Goal: Information Seeking & Learning: Learn about a topic

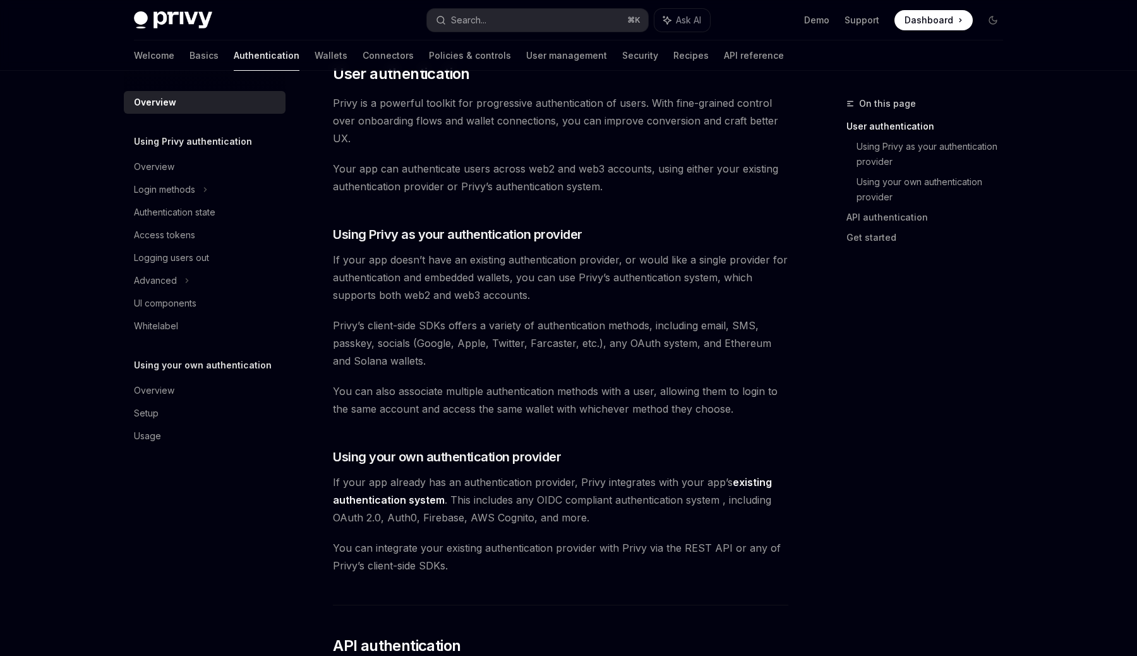
scroll to position [287, 0]
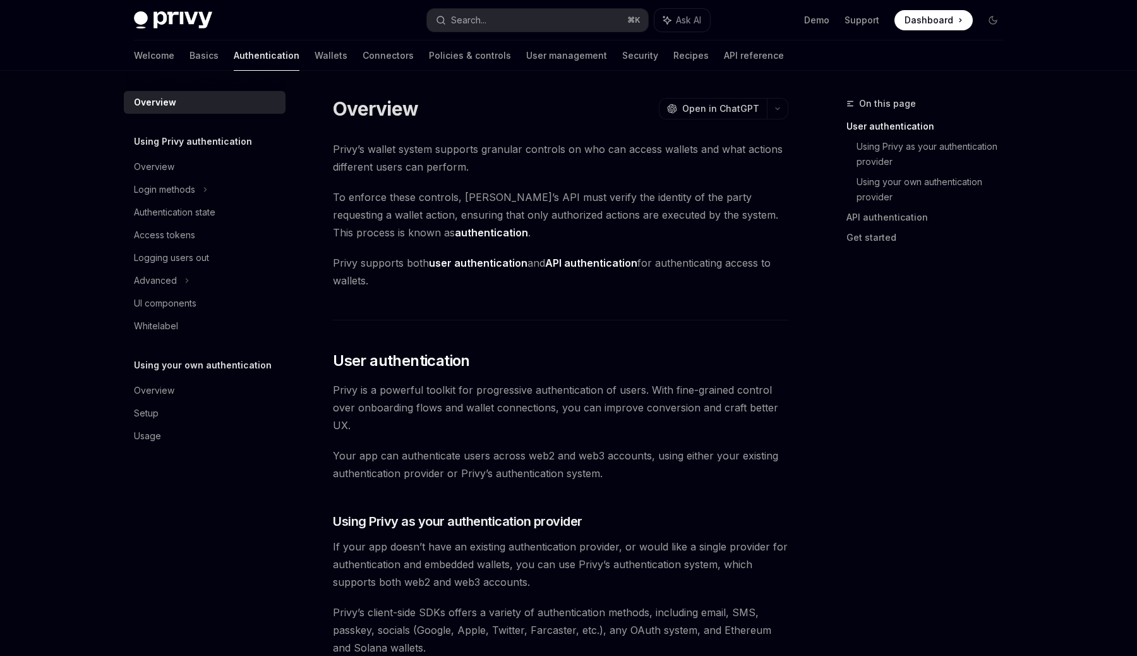
scroll to position [255, 0]
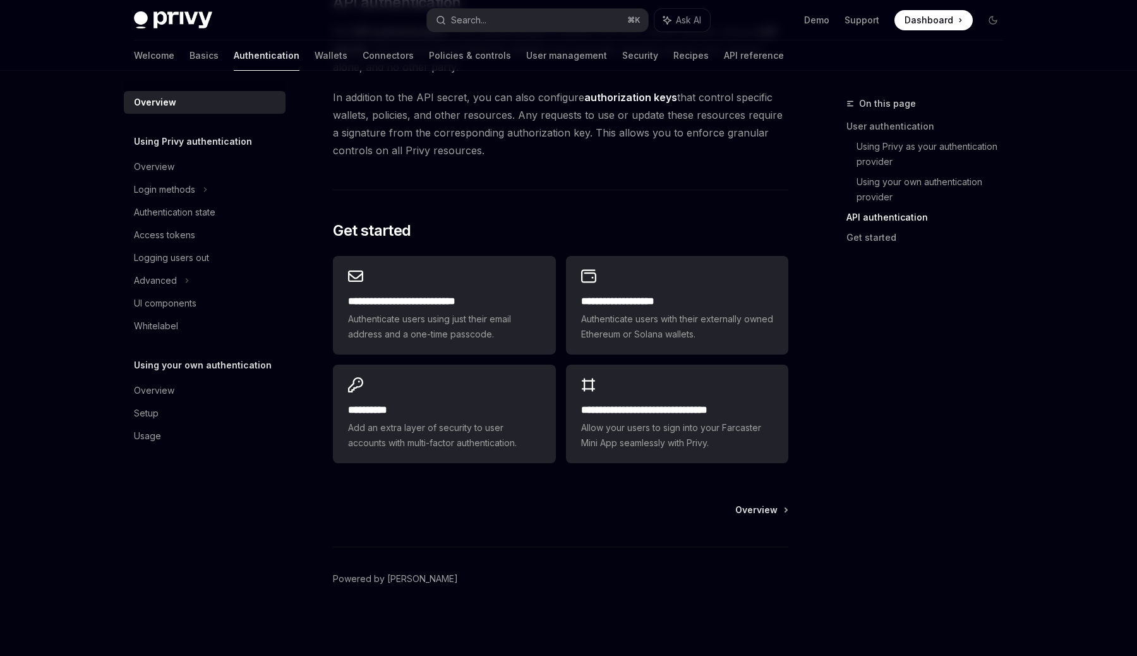
click at [914, 365] on div "On this page User authentication Using Privy as your authentication provider Us…" at bounding box center [917, 376] width 192 height 560
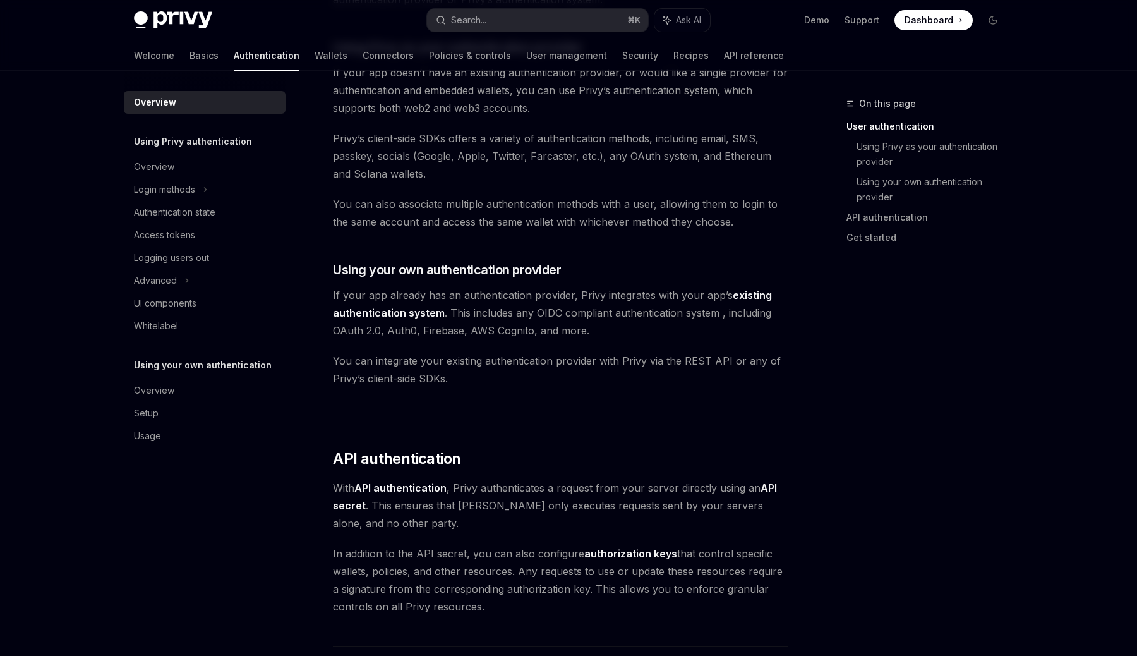
scroll to position [341, 0]
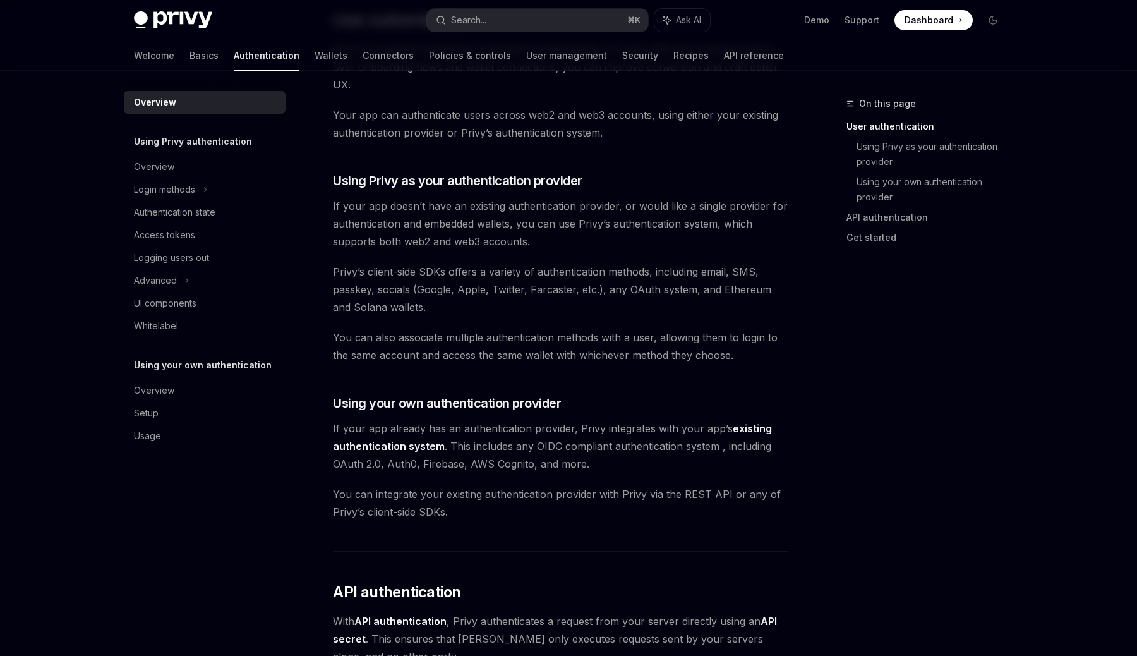
click at [782, 390] on div "Privy’s wallet system supports granular controls on who can access wallets and …" at bounding box center [561, 429] width 456 height 1258
click at [513, 13] on button "Search... ⌘ K" at bounding box center [537, 20] width 221 height 23
type textarea "*"
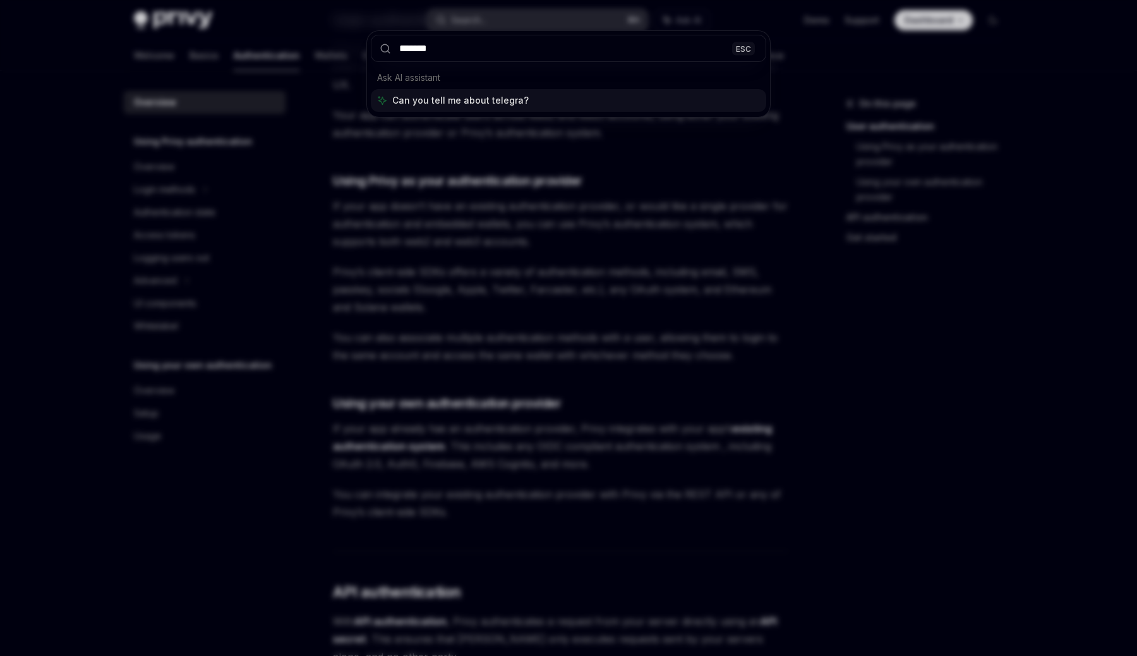
type input "********"
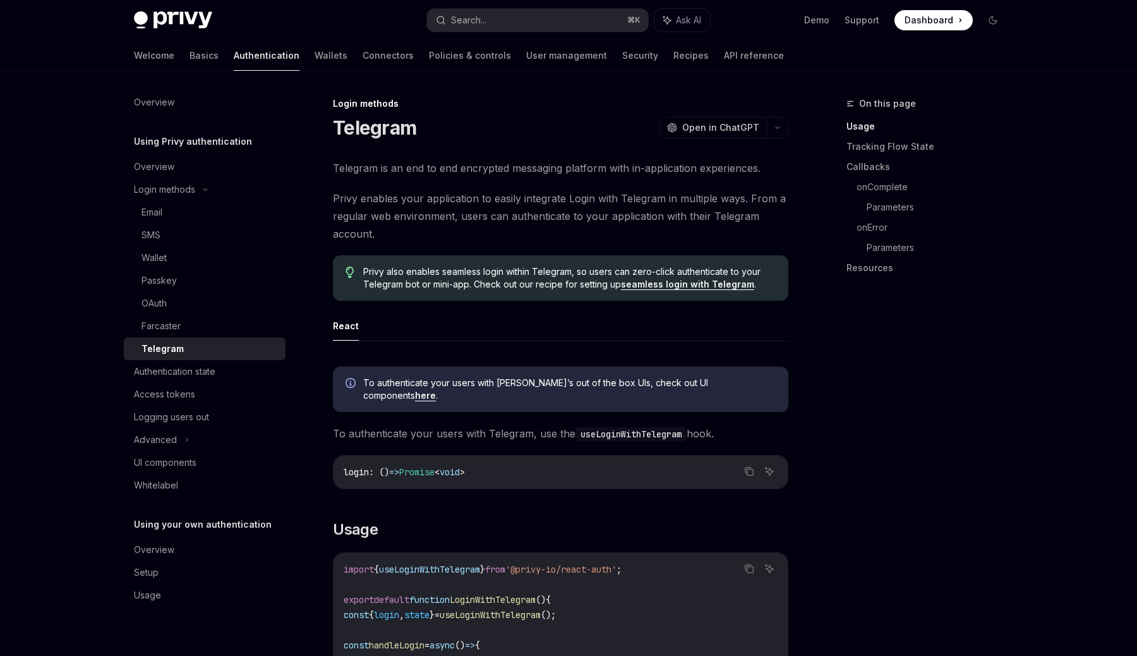
click at [660, 289] on link "seamless login with Telegram" at bounding box center [687, 284] width 133 height 11
type textarea "*"
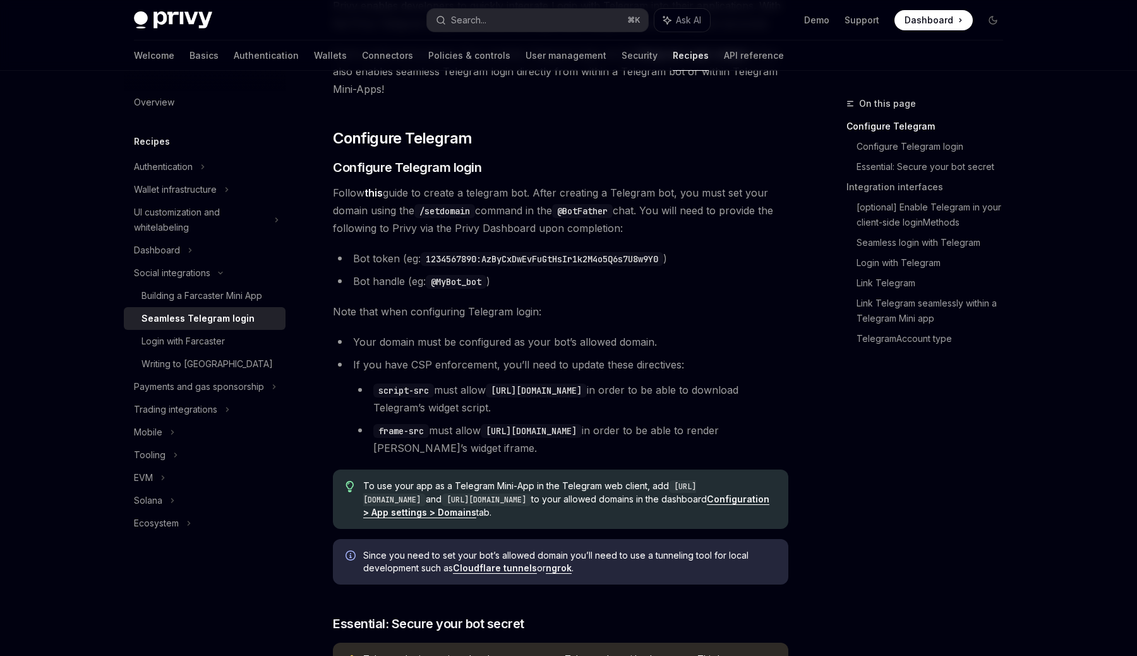
scroll to position [210, 0]
